Goal: Browse casually: Explore the website without a specific task or goal

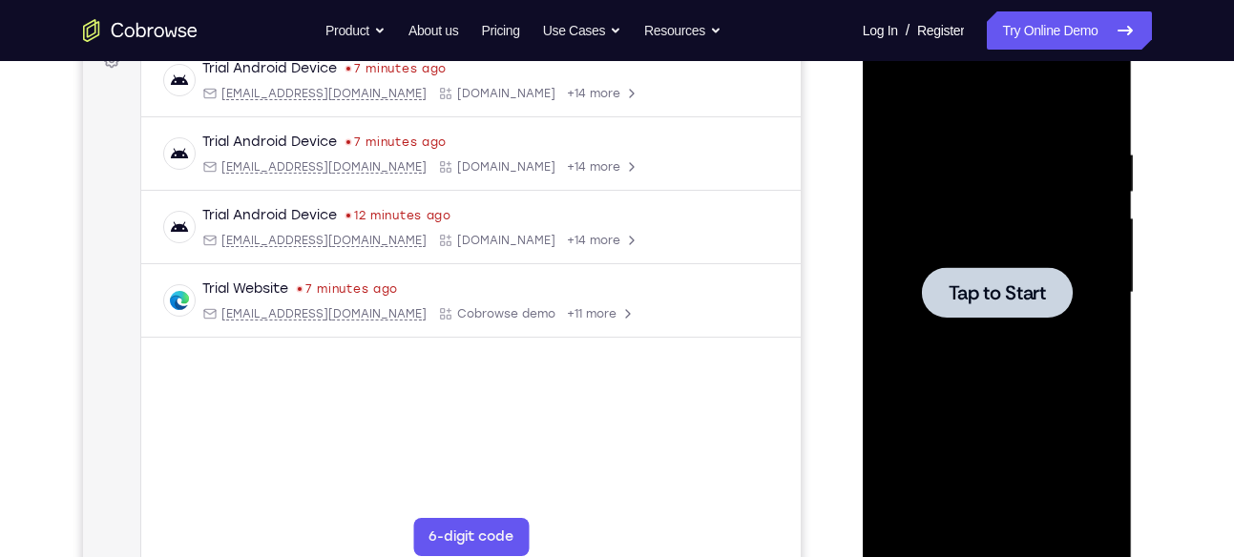
scroll to position [302, 0]
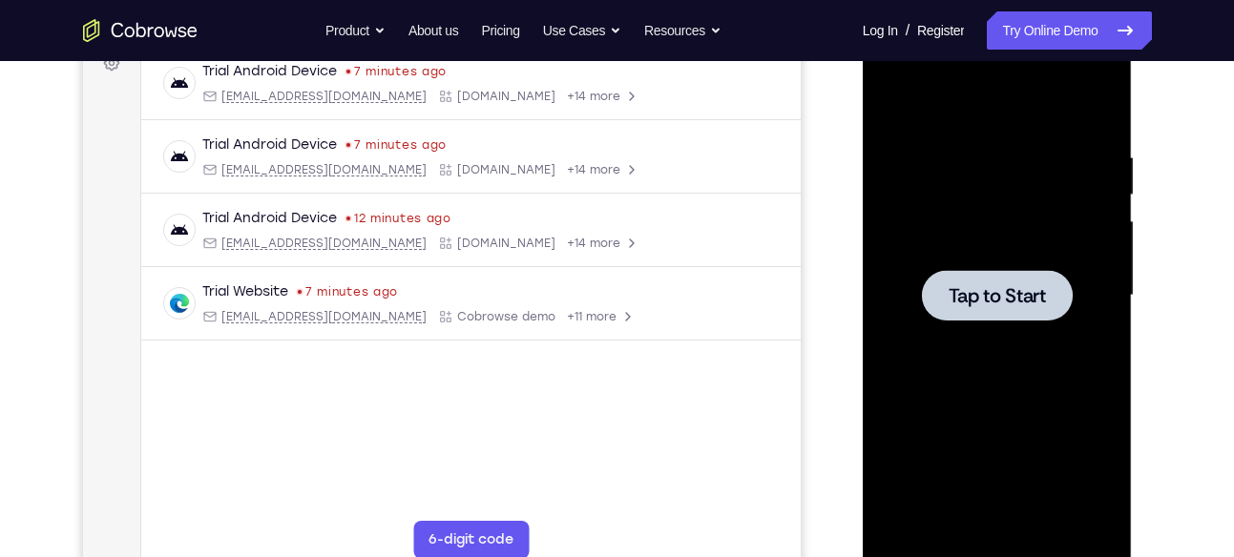
click at [943, 244] on div at bounding box center [997, 296] width 240 height 534
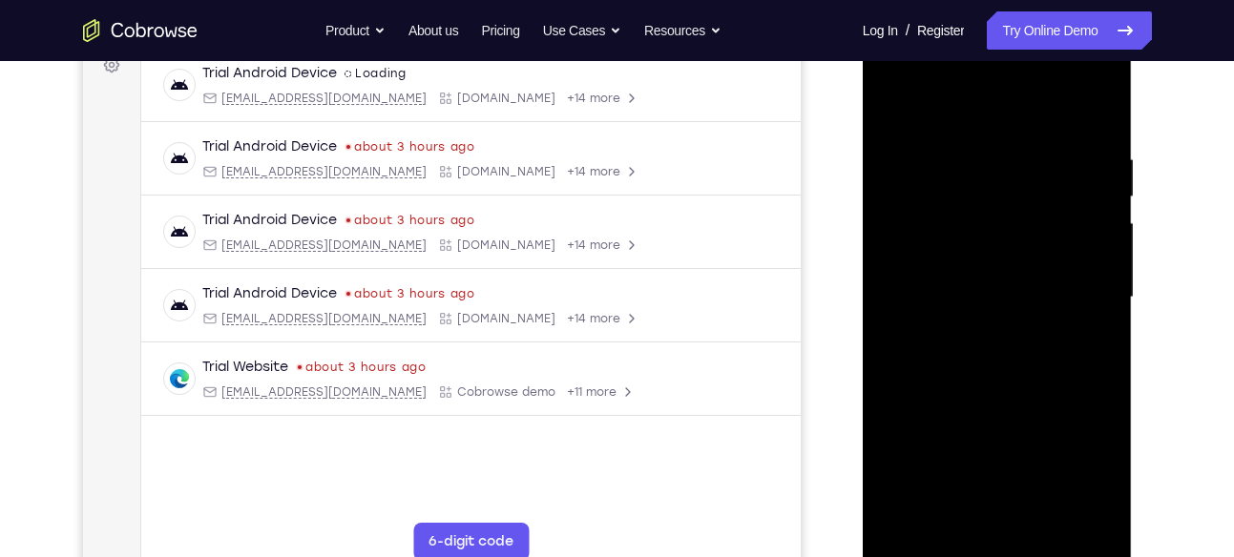
scroll to position [321, 0]
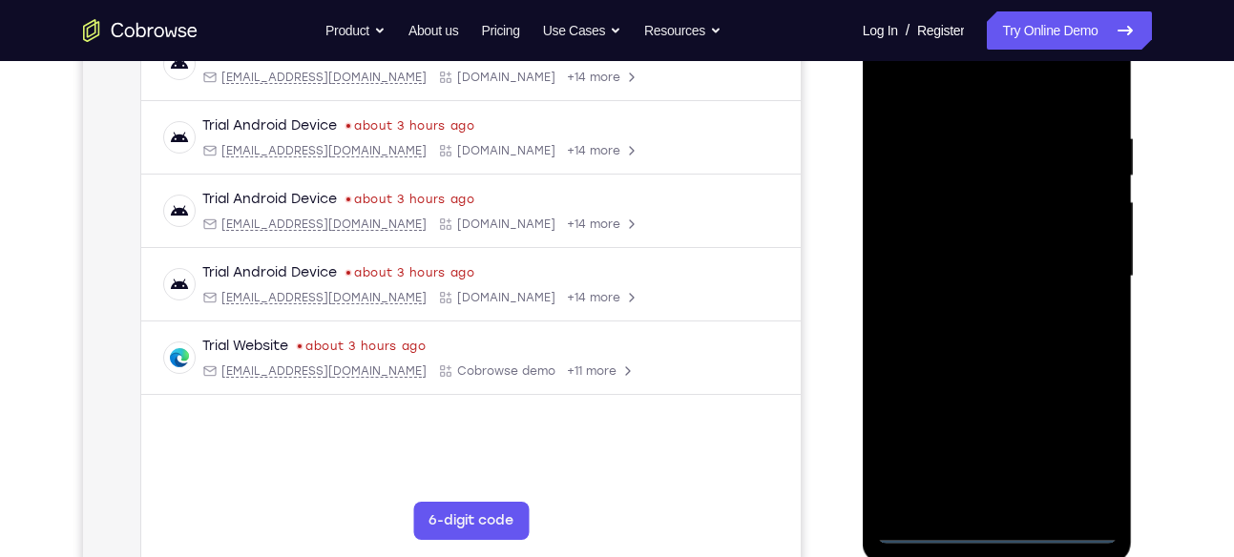
click at [1004, 530] on div at bounding box center [997, 277] width 240 height 534
click at [1082, 456] on div at bounding box center [997, 277] width 240 height 534
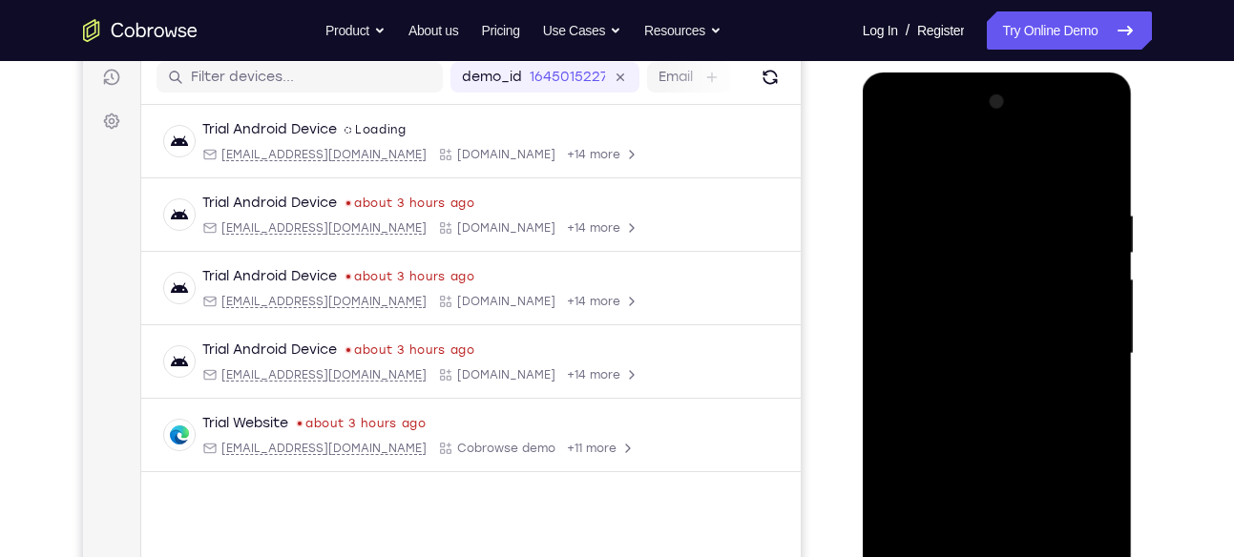
scroll to position [241, 0]
click at [907, 131] on div at bounding box center [997, 356] width 240 height 534
click at [911, 298] on div at bounding box center [997, 356] width 240 height 534
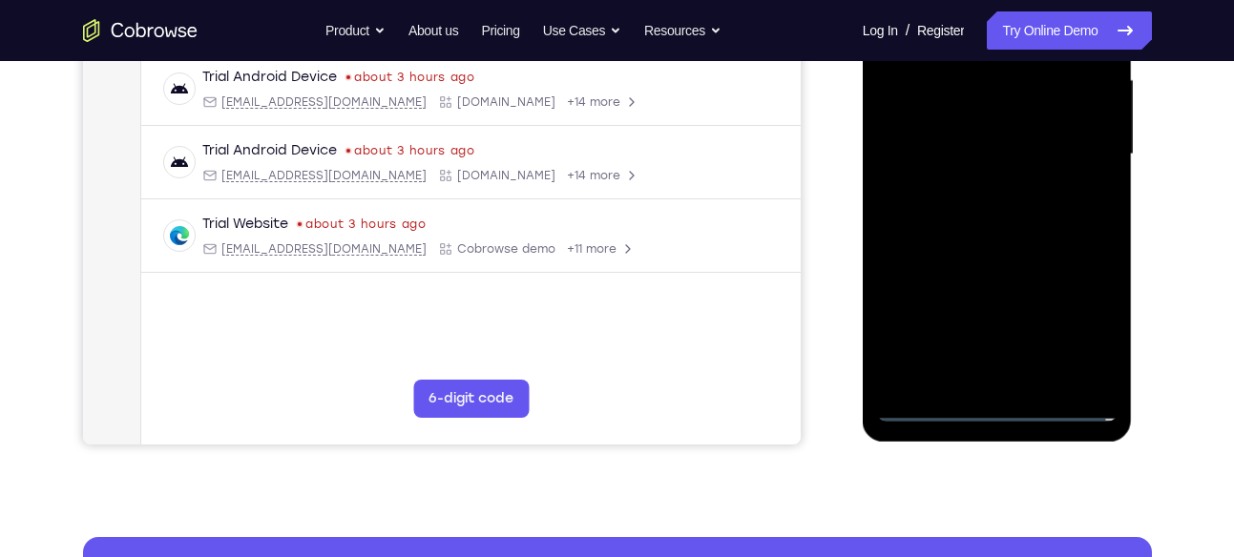
scroll to position [472, 0]
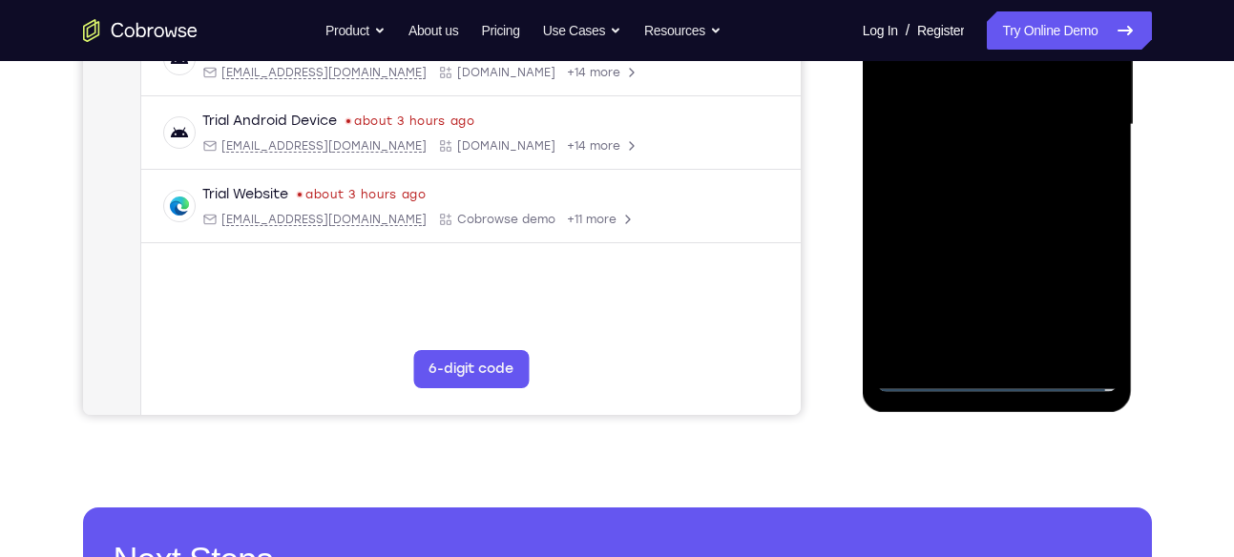
click at [946, 336] on div at bounding box center [997, 125] width 240 height 534
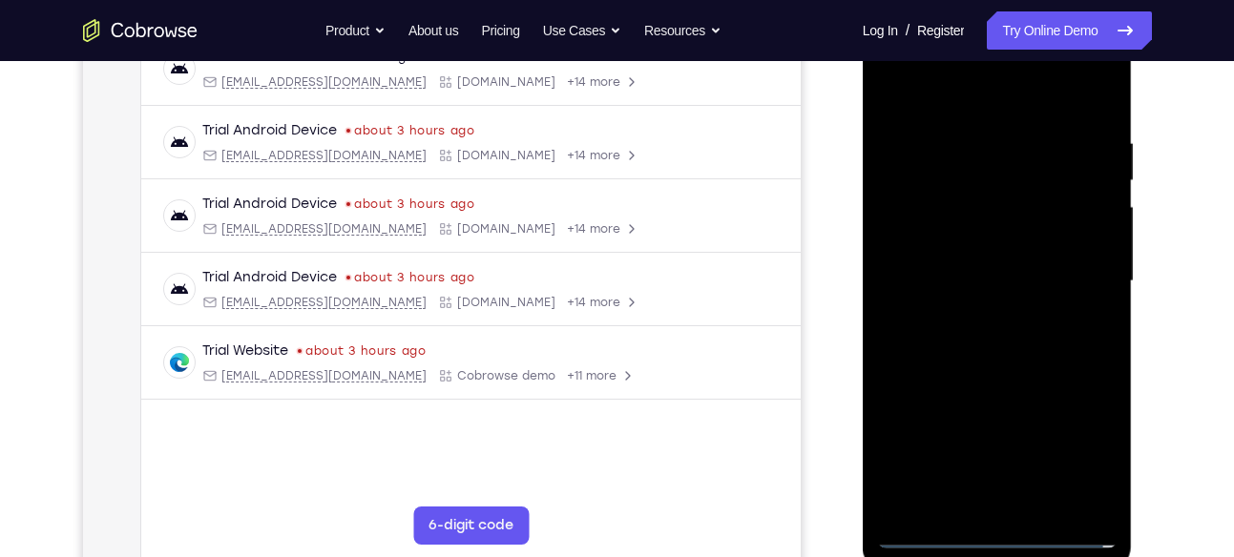
scroll to position [314, 0]
click at [965, 262] on div at bounding box center [997, 283] width 240 height 534
click at [966, 241] on div at bounding box center [997, 283] width 240 height 534
click at [983, 286] on div at bounding box center [997, 283] width 240 height 534
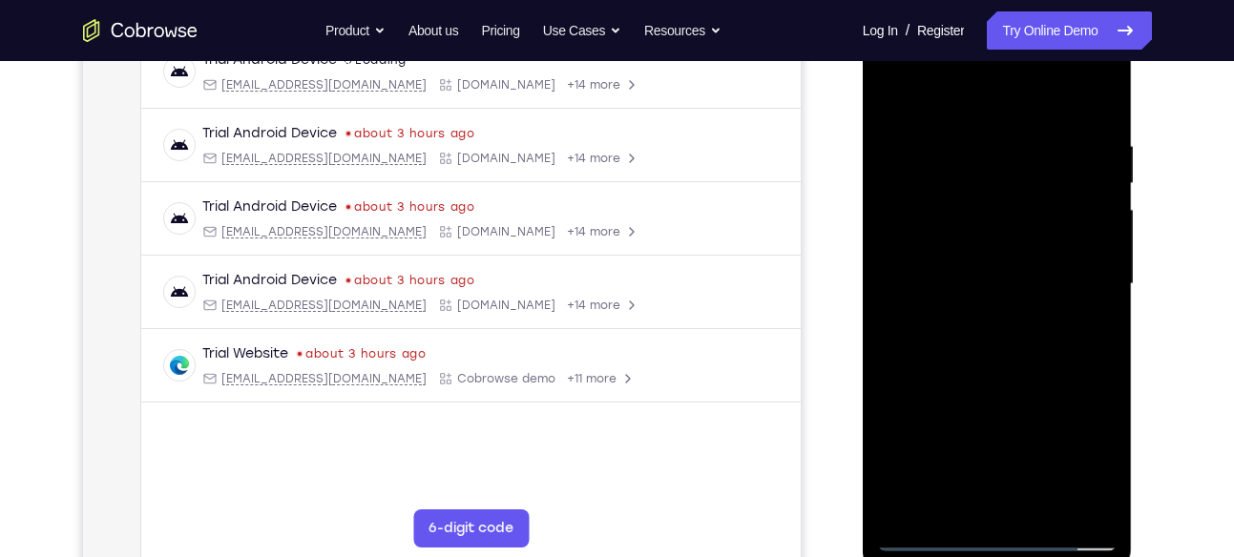
scroll to position [312, 0]
drag, startPoint x: 1016, startPoint y: 420, endPoint x: 1009, endPoint y: 297, distance: 123.3
click at [1009, 297] on div at bounding box center [997, 285] width 240 height 534
click at [999, 505] on div at bounding box center [997, 285] width 240 height 534
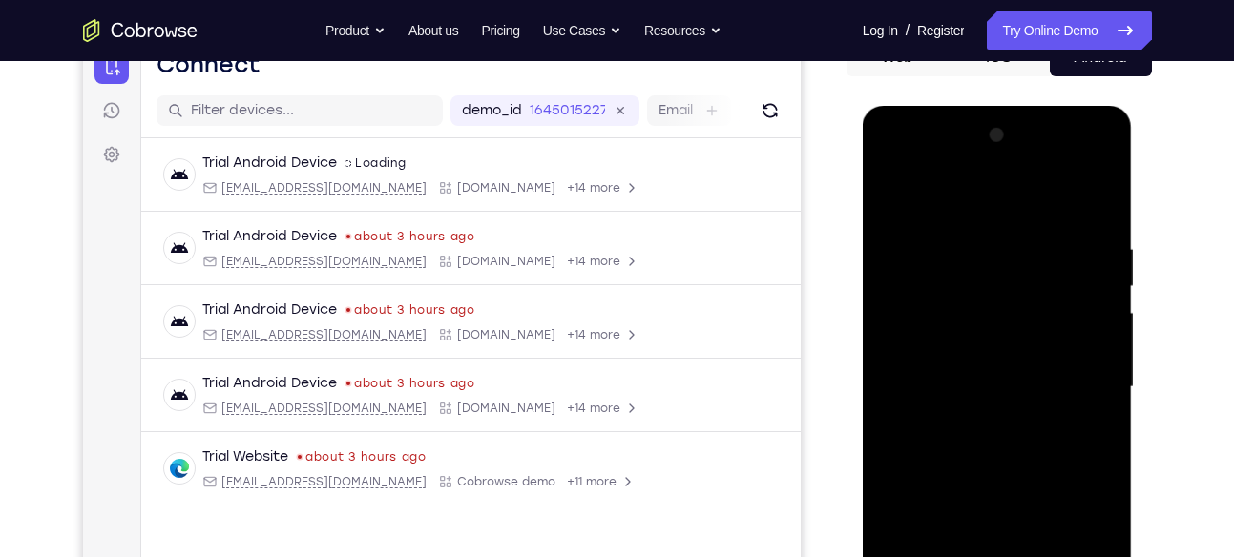
scroll to position [208, 0]
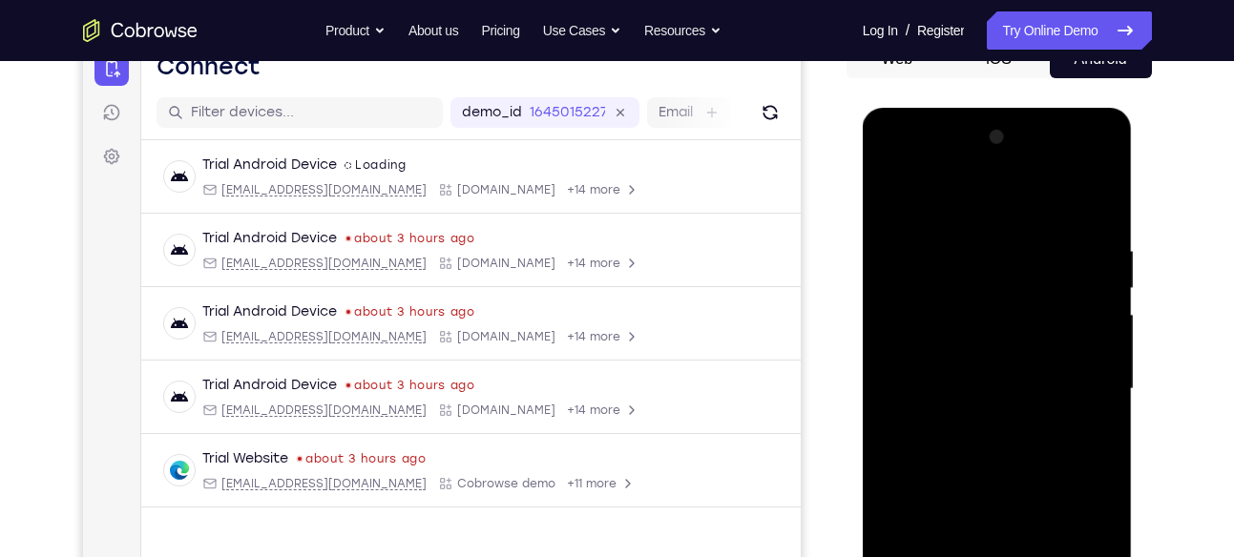
click at [995, 329] on div at bounding box center [997, 389] width 240 height 534
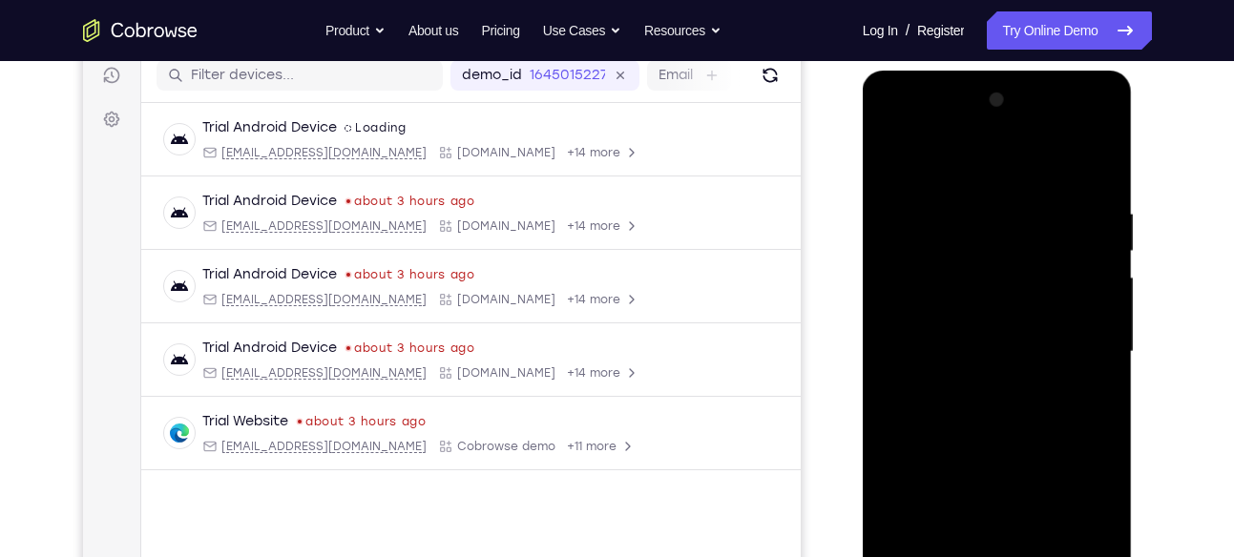
click at [1107, 361] on div at bounding box center [997, 352] width 240 height 534
click at [1103, 365] on div at bounding box center [997, 352] width 240 height 534
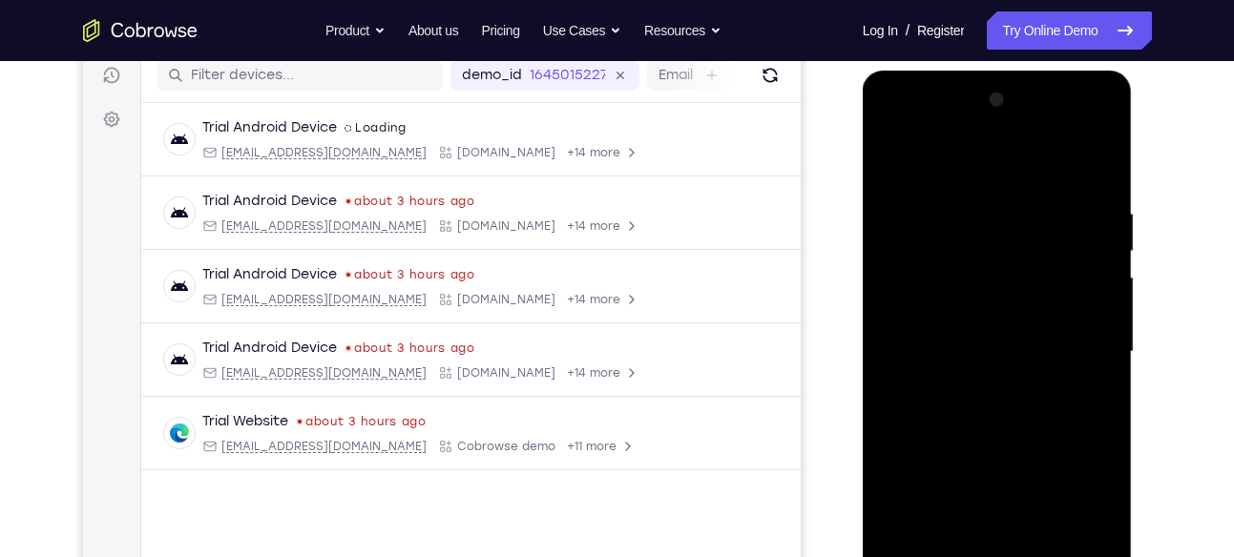
click at [1103, 368] on div at bounding box center [997, 352] width 240 height 534
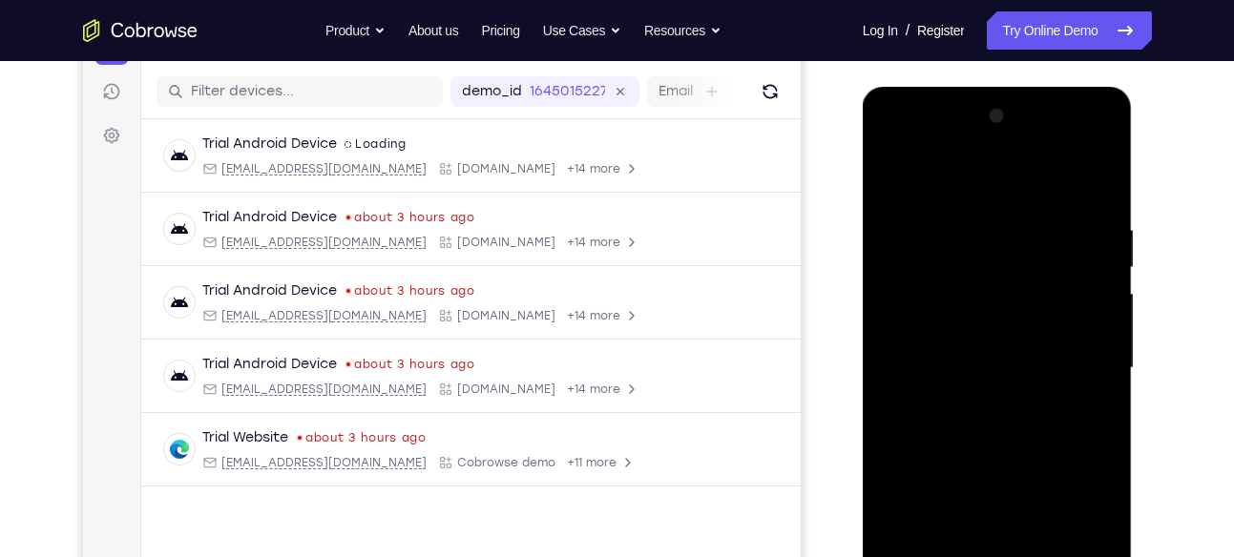
scroll to position [225, 0]
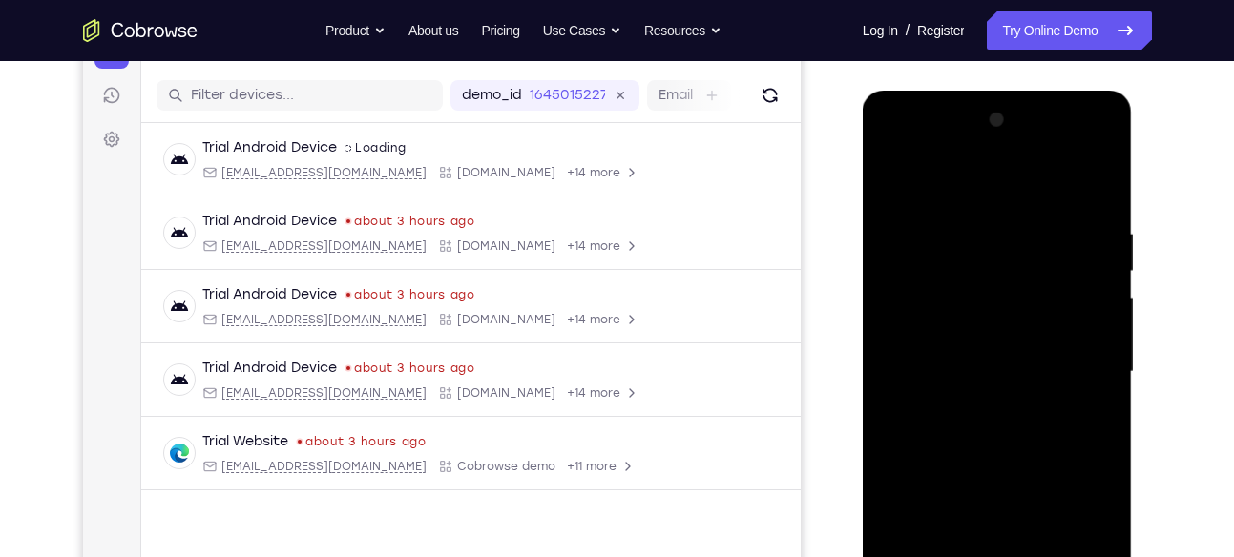
click at [1105, 196] on div at bounding box center [997, 372] width 240 height 534
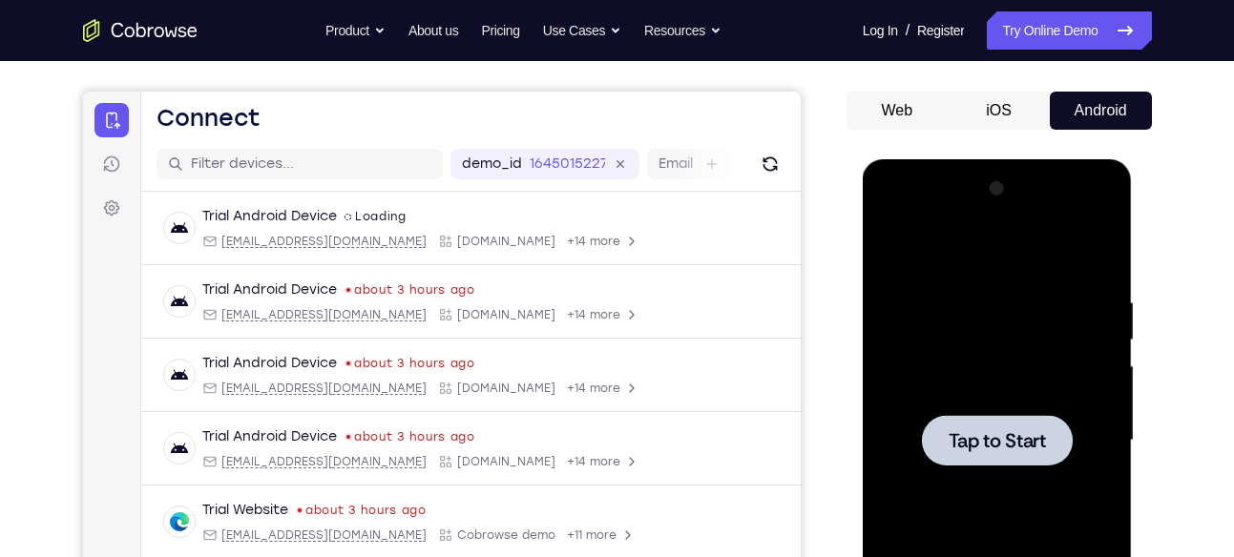
scroll to position [156, 0]
click at [857, 225] on div at bounding box center [998, 439] width 305 height 587
click at [936, 278] on div at bounding box center [997, 442] width 240 height 534
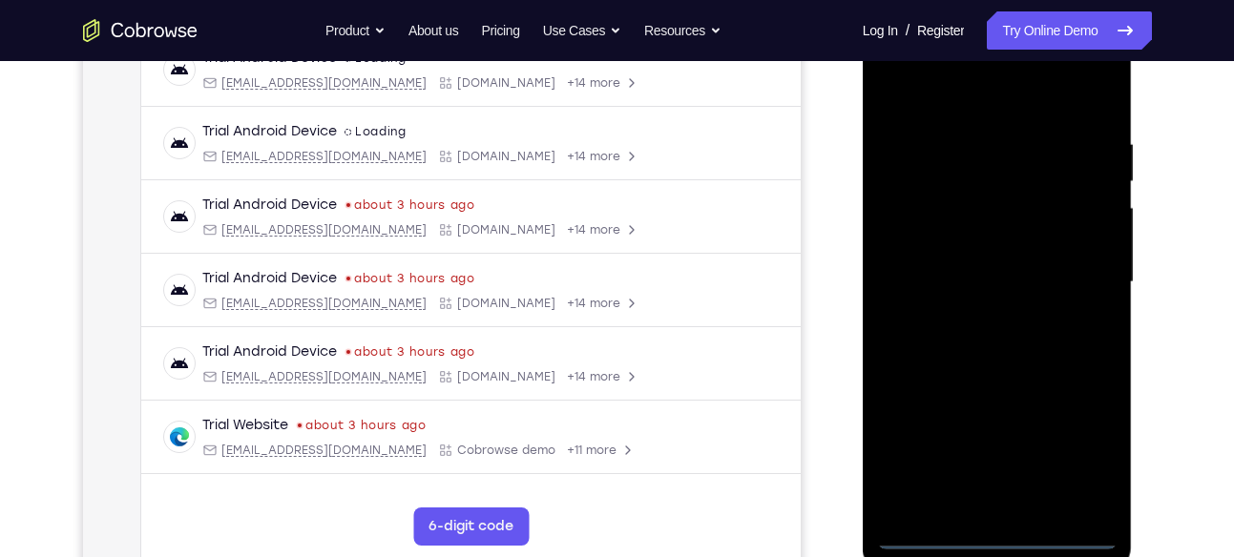
scroll to position [335, 0]
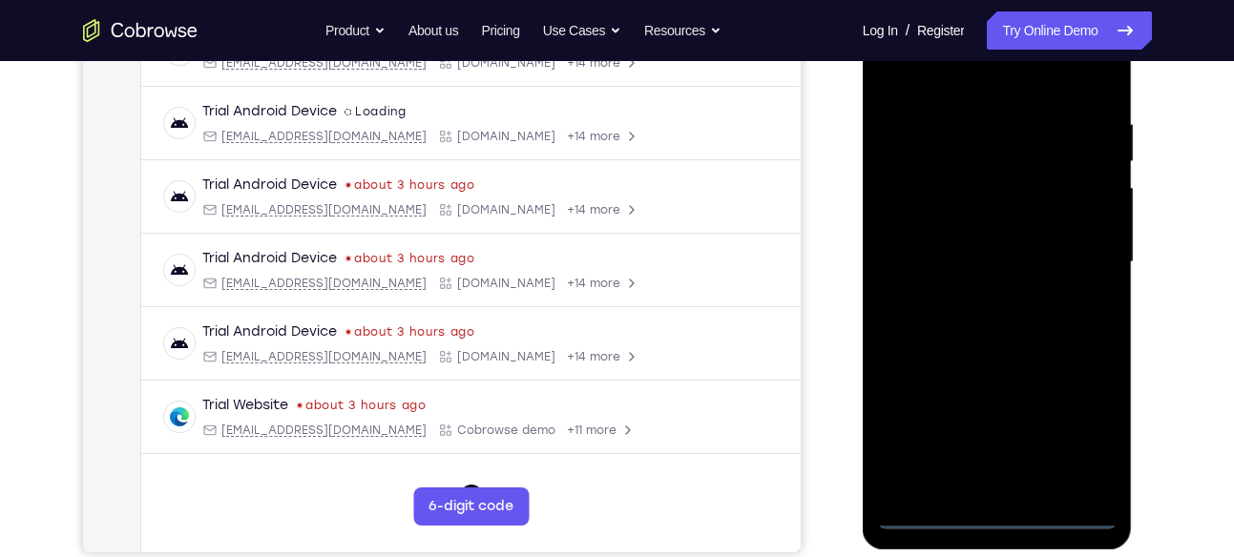
click at [993, 510] on div at bounding box center [997, 262] width 240 height 534
click at [1083, 427] on div at bounding box center [997, 262] width 240 height 534
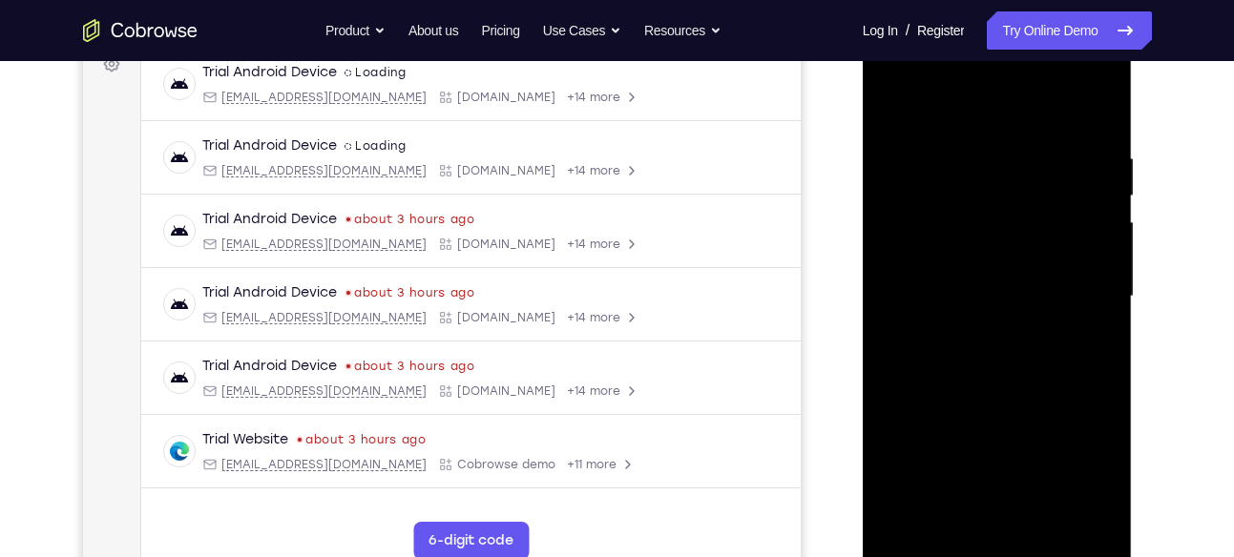
scroll to position [245, 0]
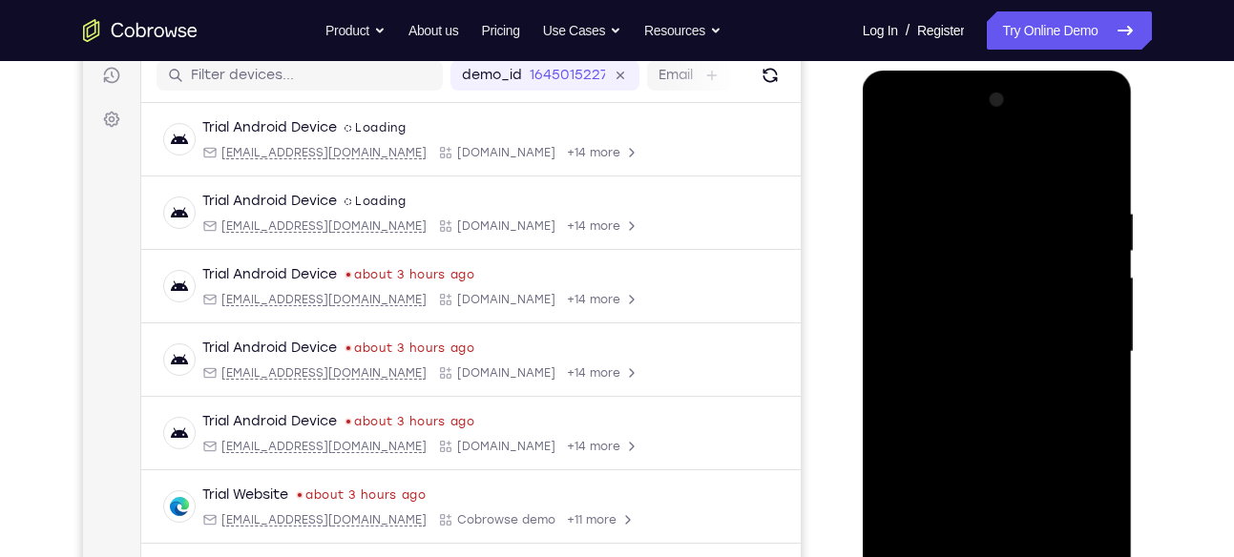
click at [918, 129] on div at bounding box center [997, 352] width 240 height 534
click at [911, 289] on div at bounding box center [997, 352] width 240 height 534
click at [984, 365] on div at bounding box center [997, 352] width 240 height 534
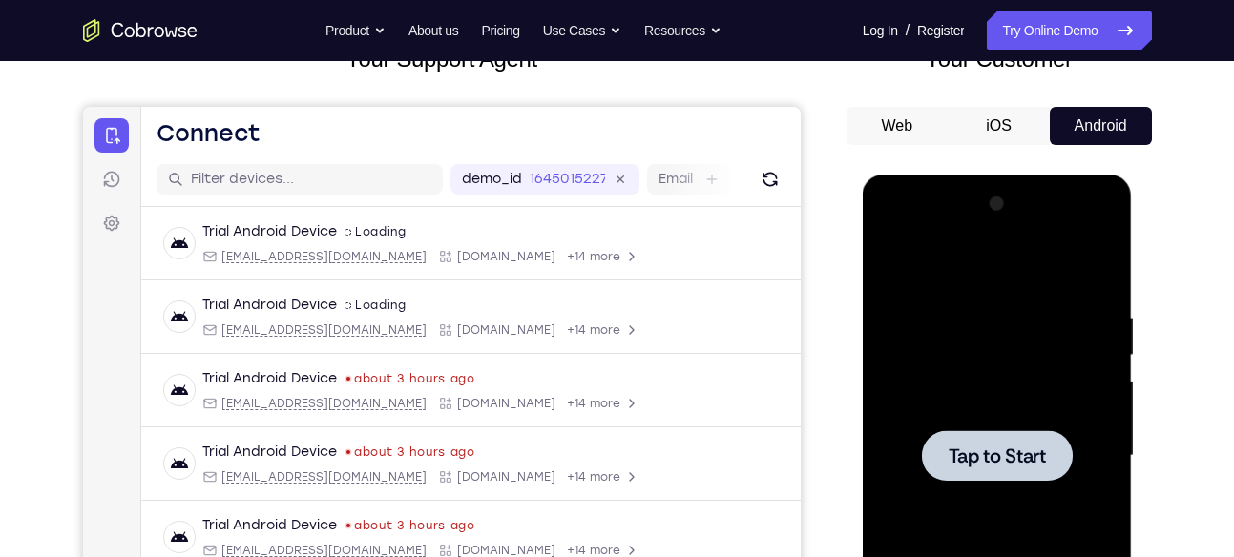
scroll to position [133, 0]
